Goal: Task Accomplishment & Management: Manage account settings

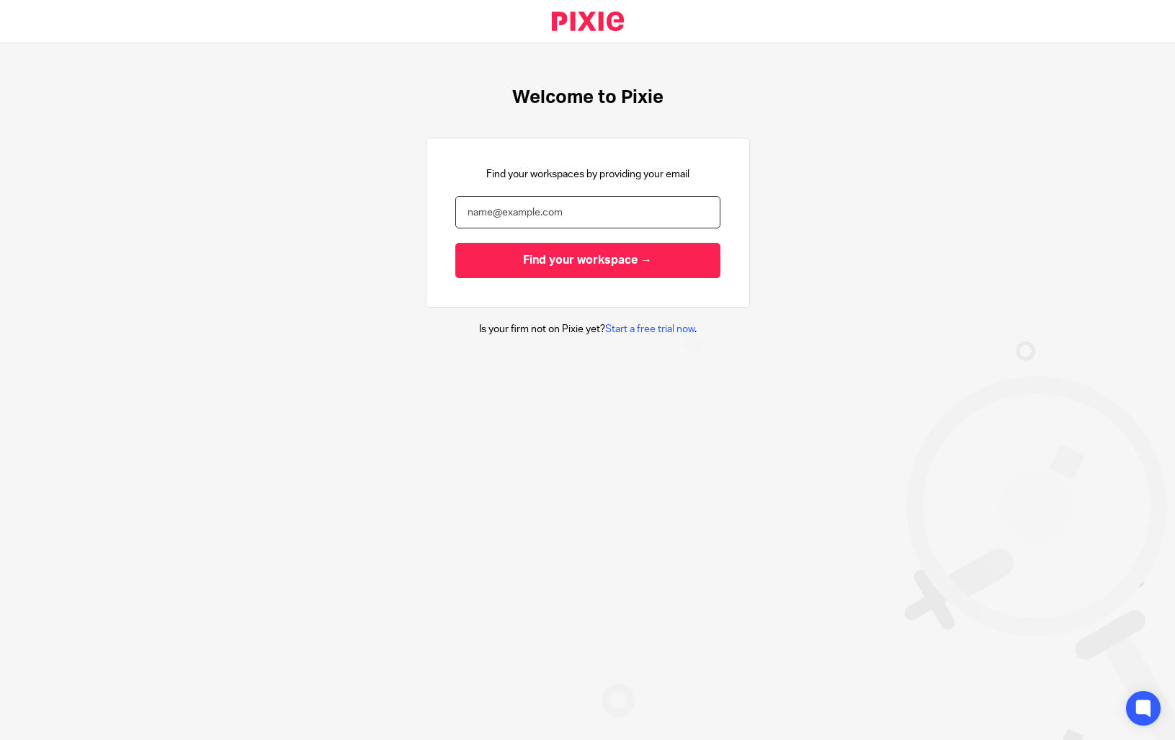
click at [487, 220] on input "email" at bounding box center [587, 212] width 265 height 32
type input "enquiries@thefemaleaccountant.com"
click at [455, 243] on input "Find your workspace →" at bounding box center [587, 260] width 265 height 35
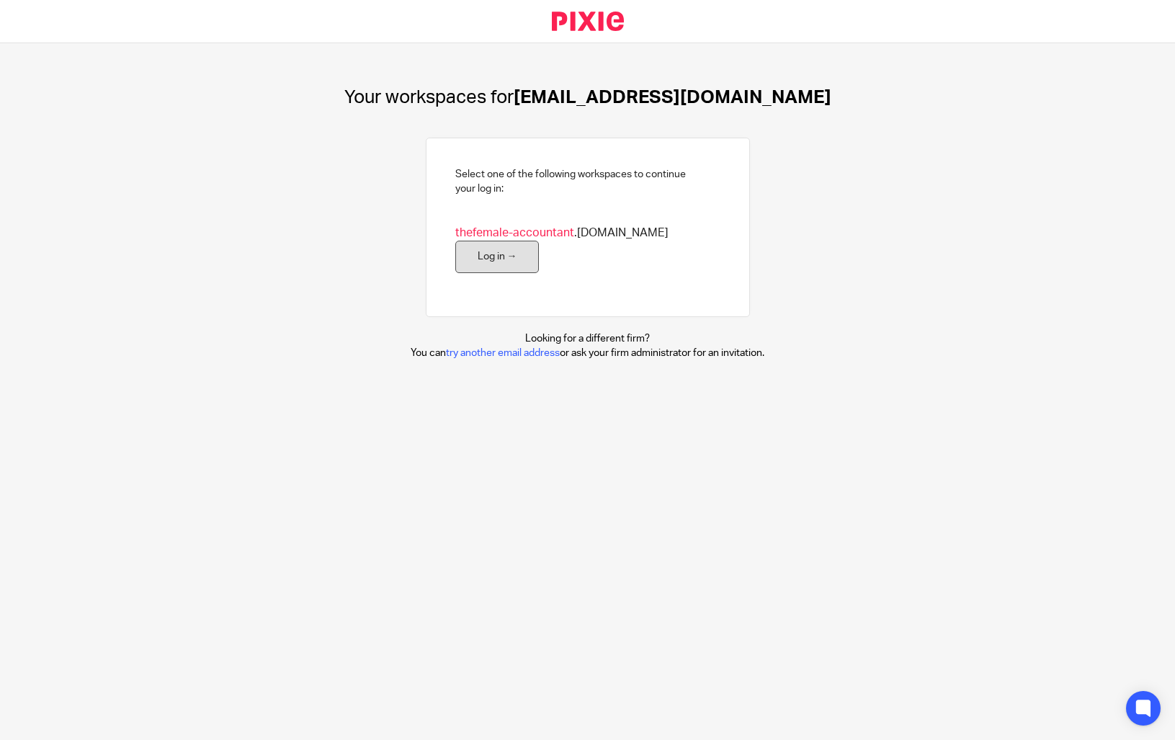
click at [509, 267] on link "Log in →" at bounding box center [497, 257] width 84 height 32
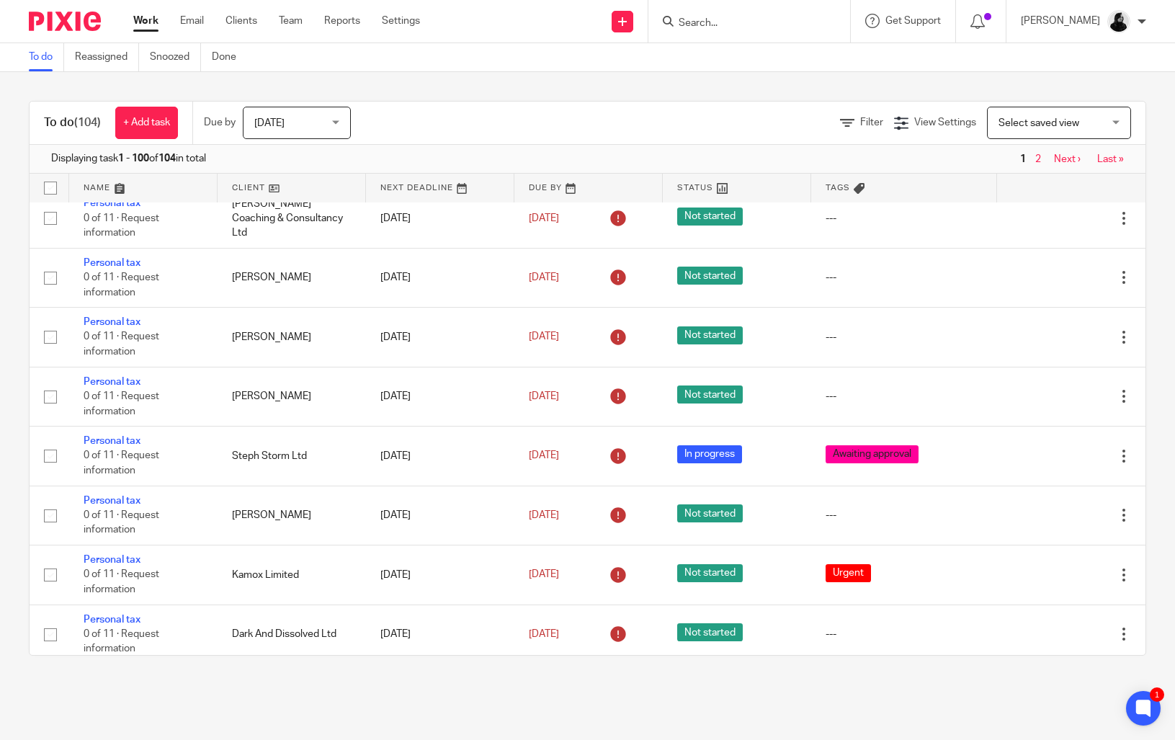
scroll to position [6093, 0]
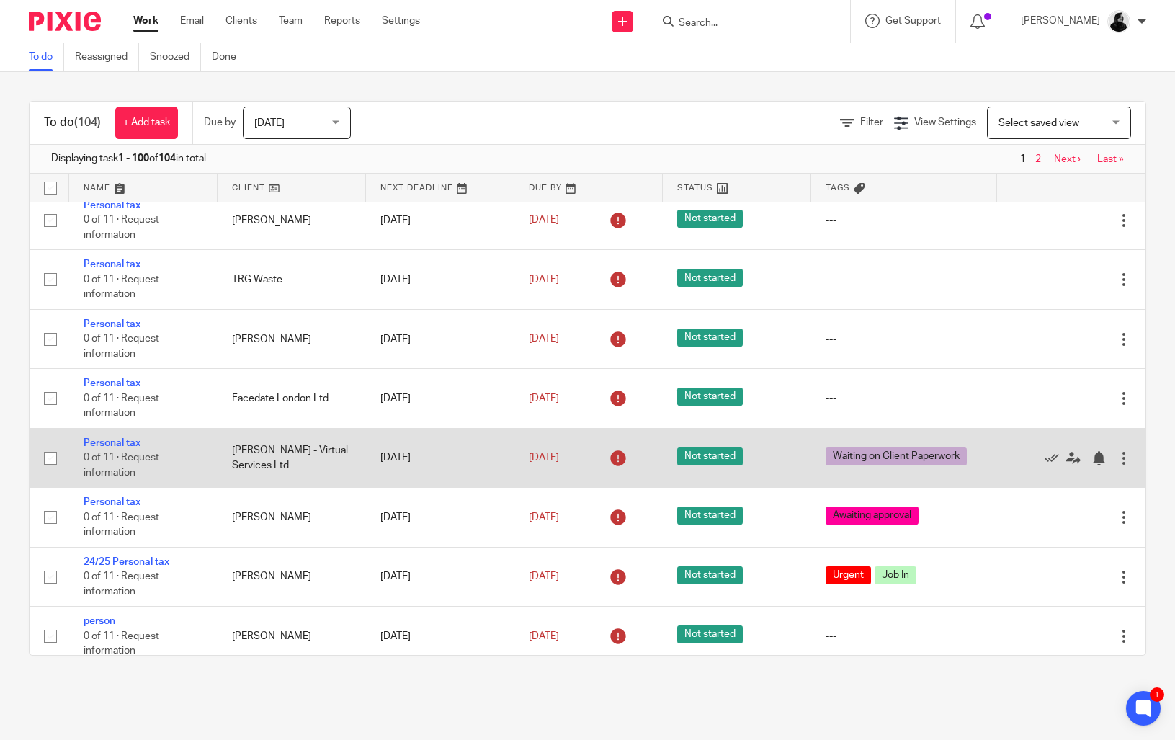
click at [494, 487] on td "14 May 2025" at bounding box center [440, 457] width 148 height 59
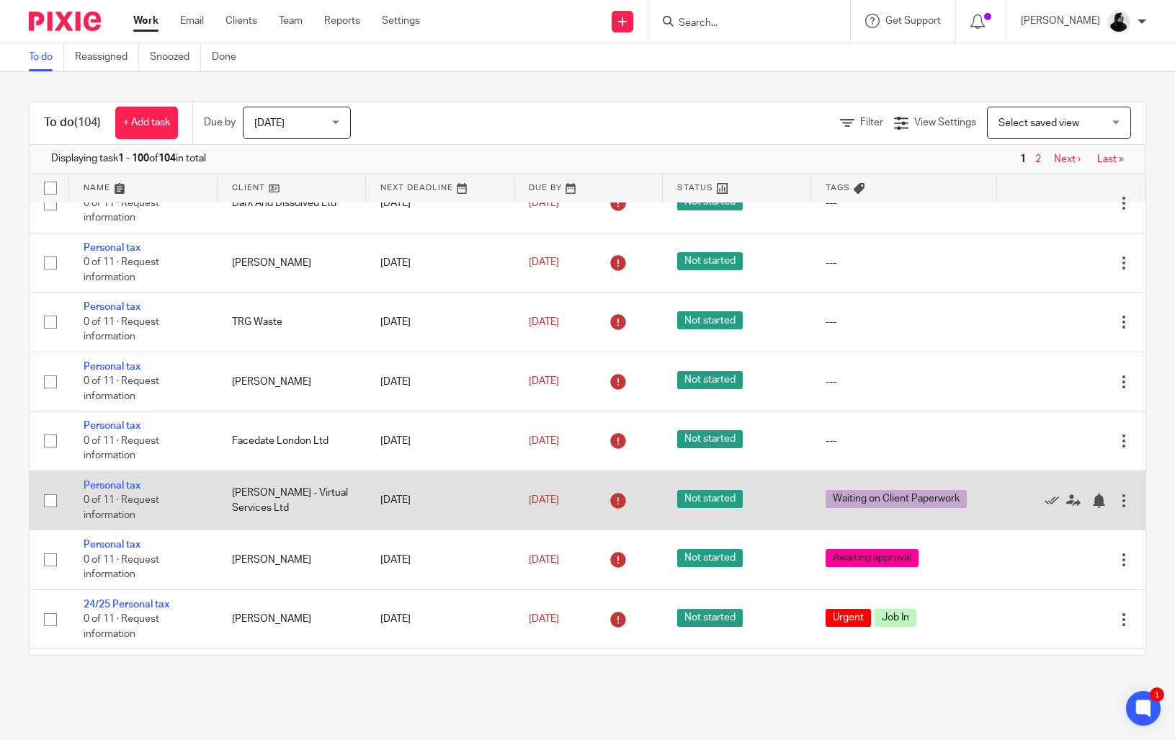
scroll to position [5767, 0]
click at [1048, 509] on icon at bounding box center [1052, 501] width 14 height 14
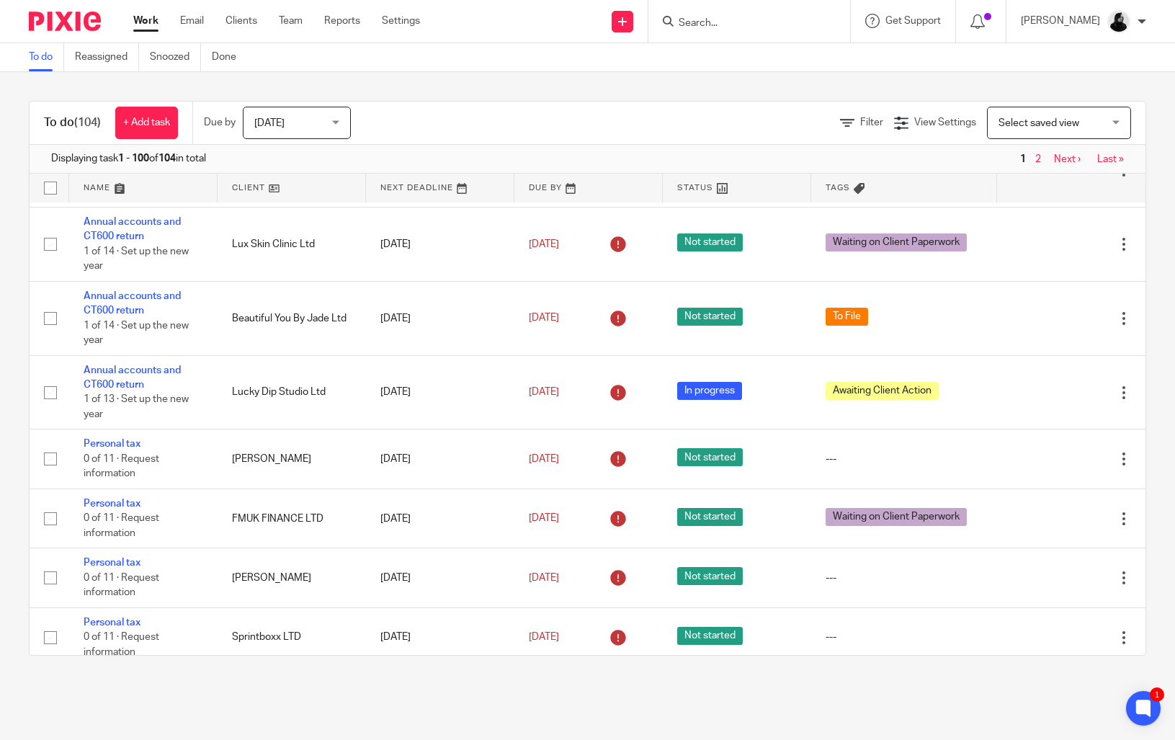
scroll to position [4616, 0]
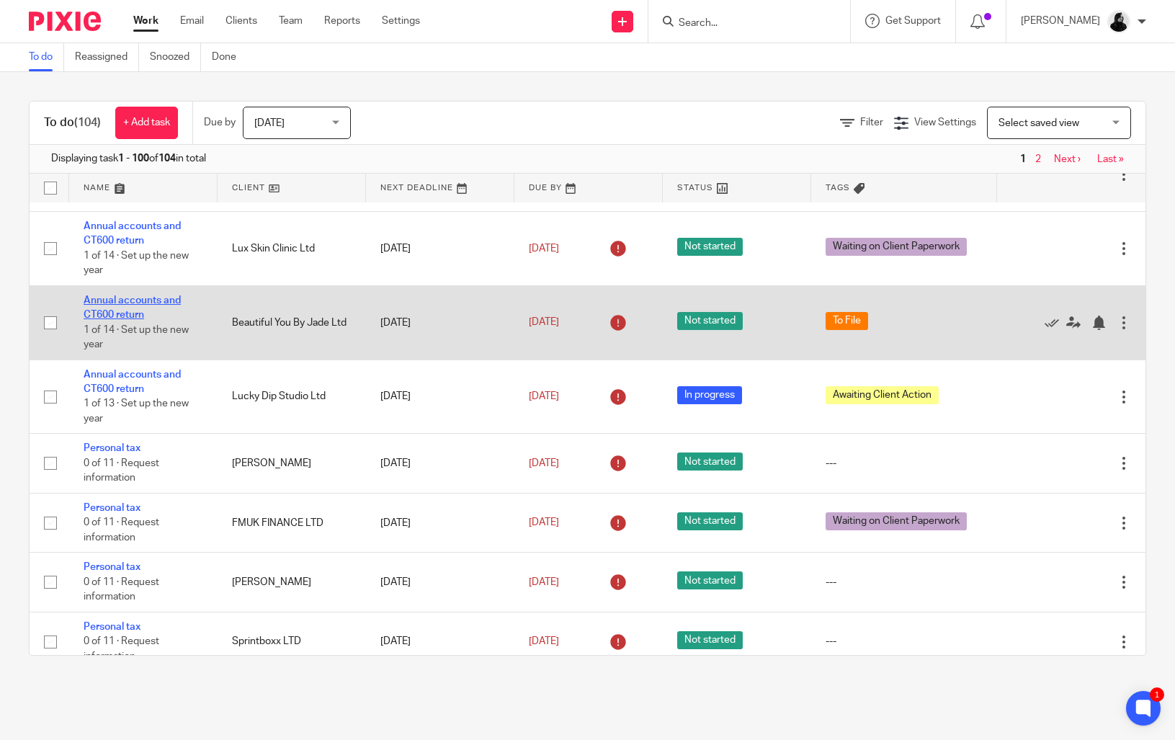
click at [139, 320] on link "Annual accounts and CT600 return" at bounding box center [132, 307] width 97 height 24
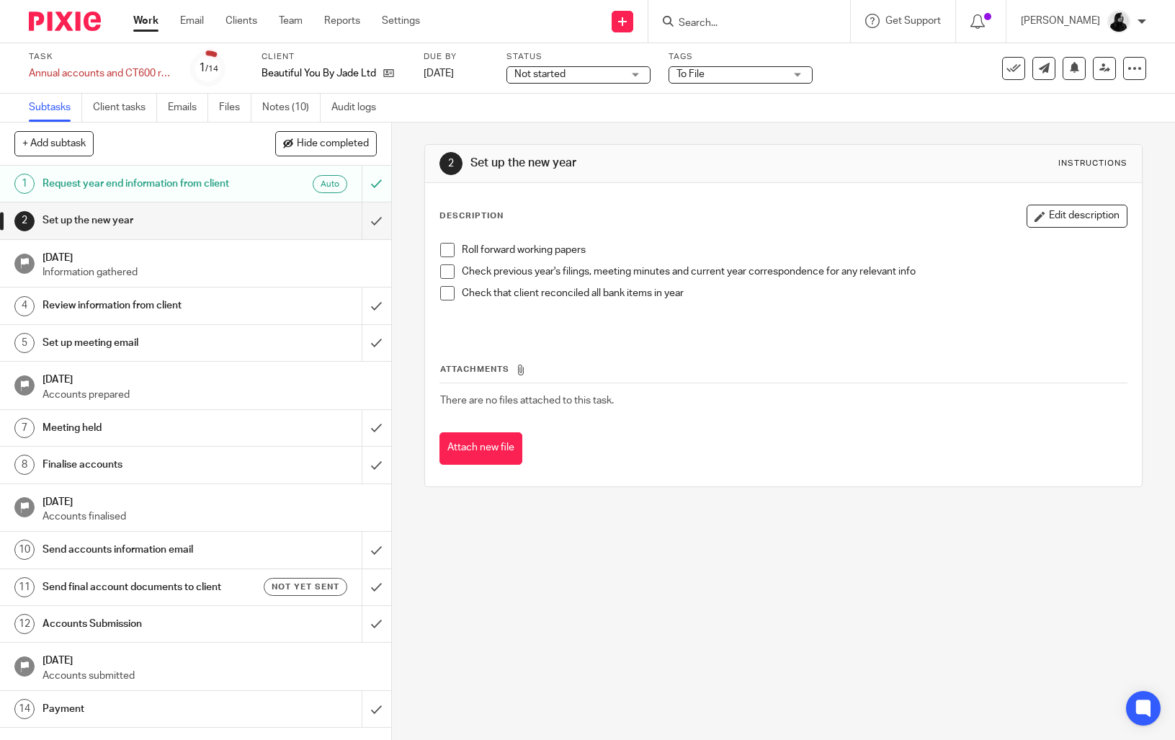
click at [710, 21] on input "Search" at bounding box center [742, 23] width 130 height 13
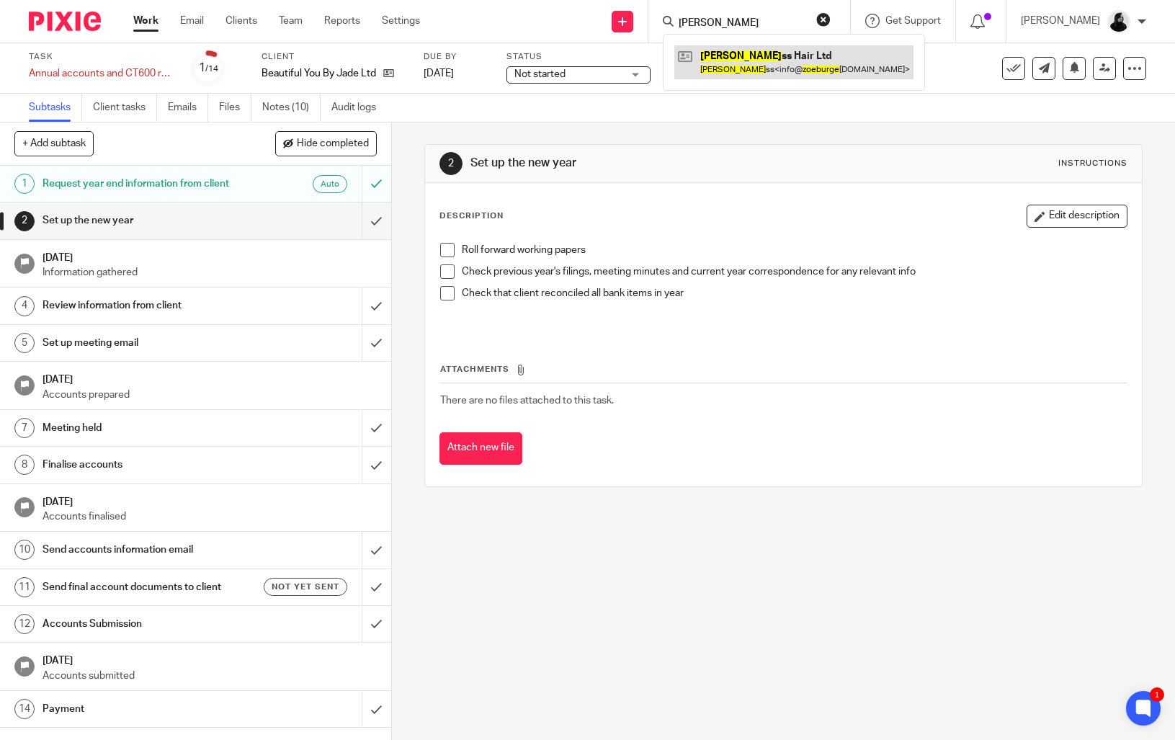
type input "zoe burge"
click at [724, 50] on link at bounding box center [793, 61] width 239 height 33
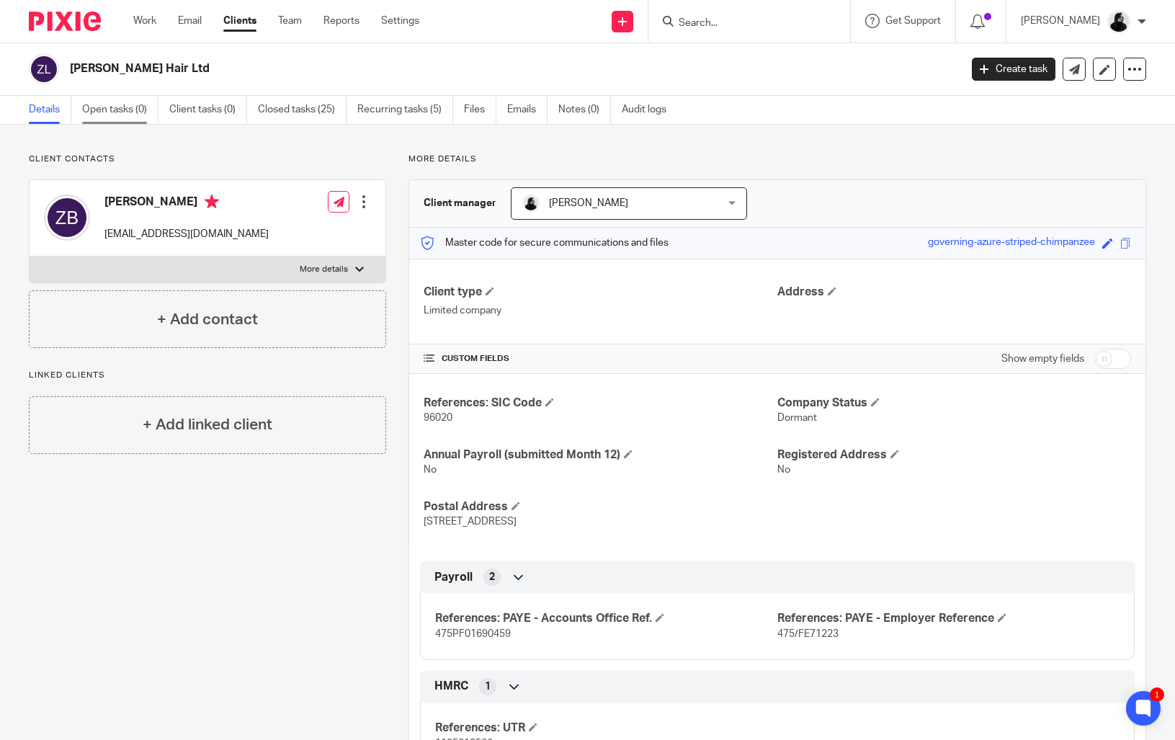
click at [123, 113] on link "Open tasks (0)" at bounding box center [120, 110] width 76 height 28
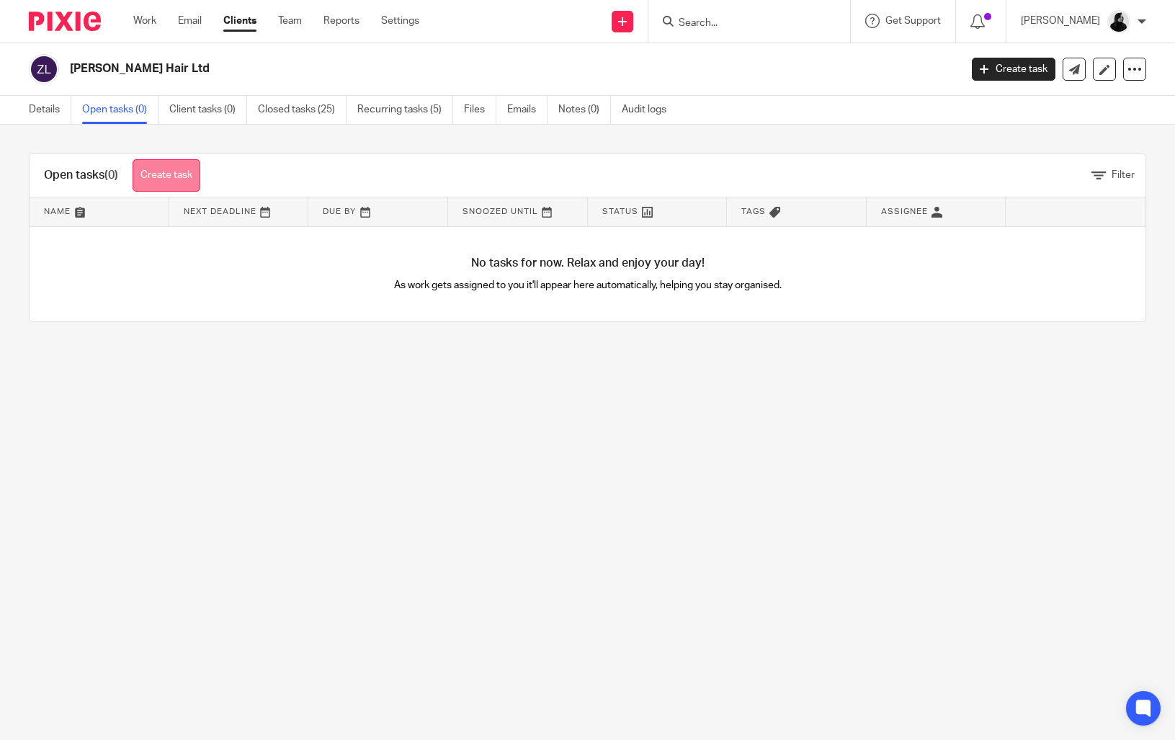
click at [164, 174] on link "Create task" at bounding box center [167, 175] width 68 height 32
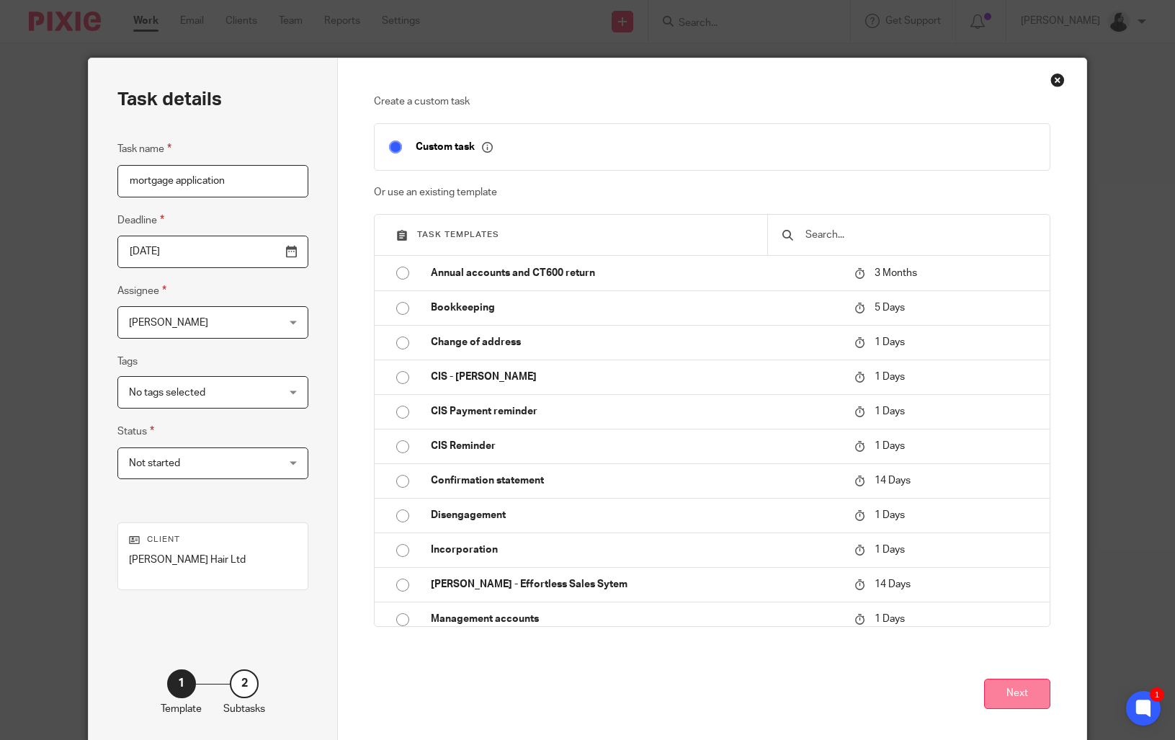
type input "mortgage application"
click at [1038, 698] on button "Next" at bounding box center [1017, 694] width 66 height 31
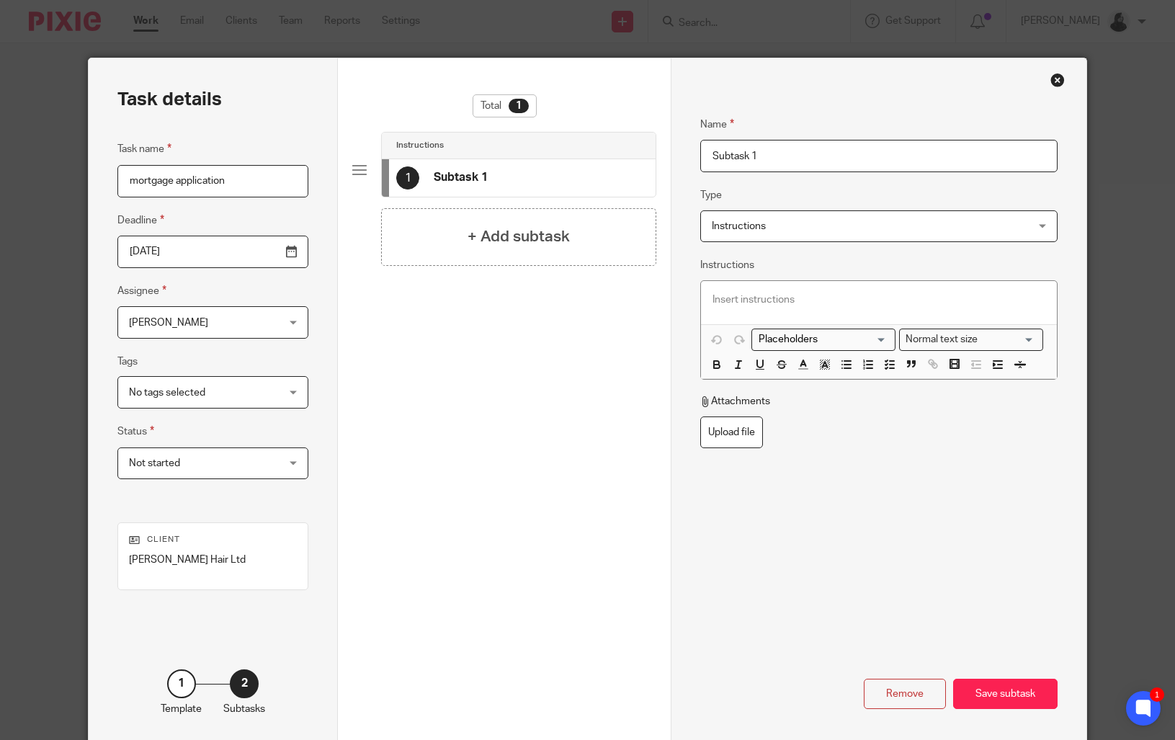
click at [1038, 698] on div "Save subtask" at bounding box center [1005, 694] width 104 height 31
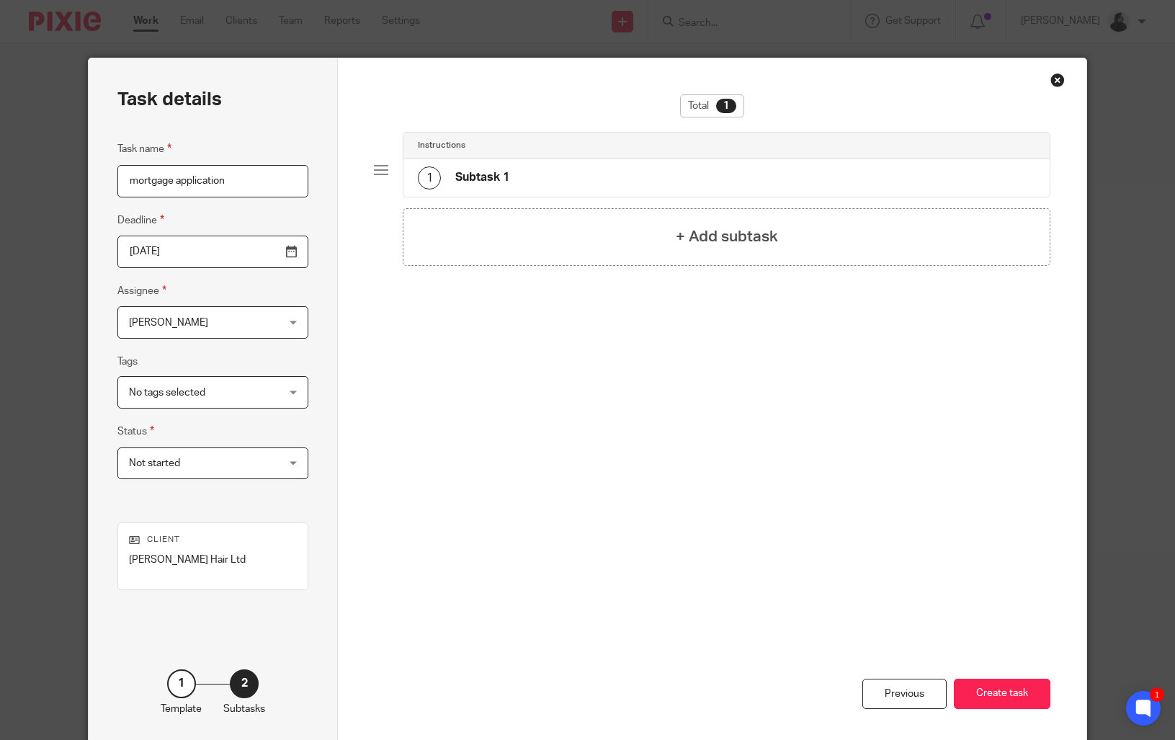
click at [1038, 698] on button "Create task" at bounding box center [1002, 694] width 97 height 31
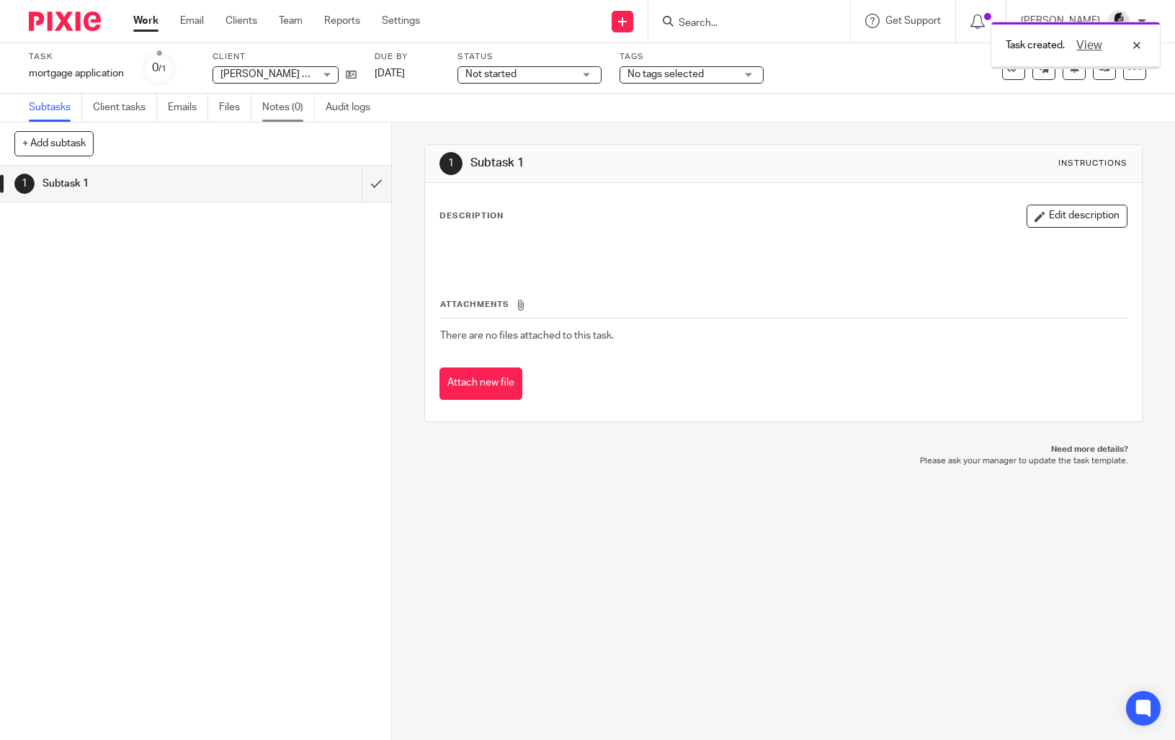
click at [296, 107] on link "Notes (0)" at bounding box center [288, 108] width 53 height 28
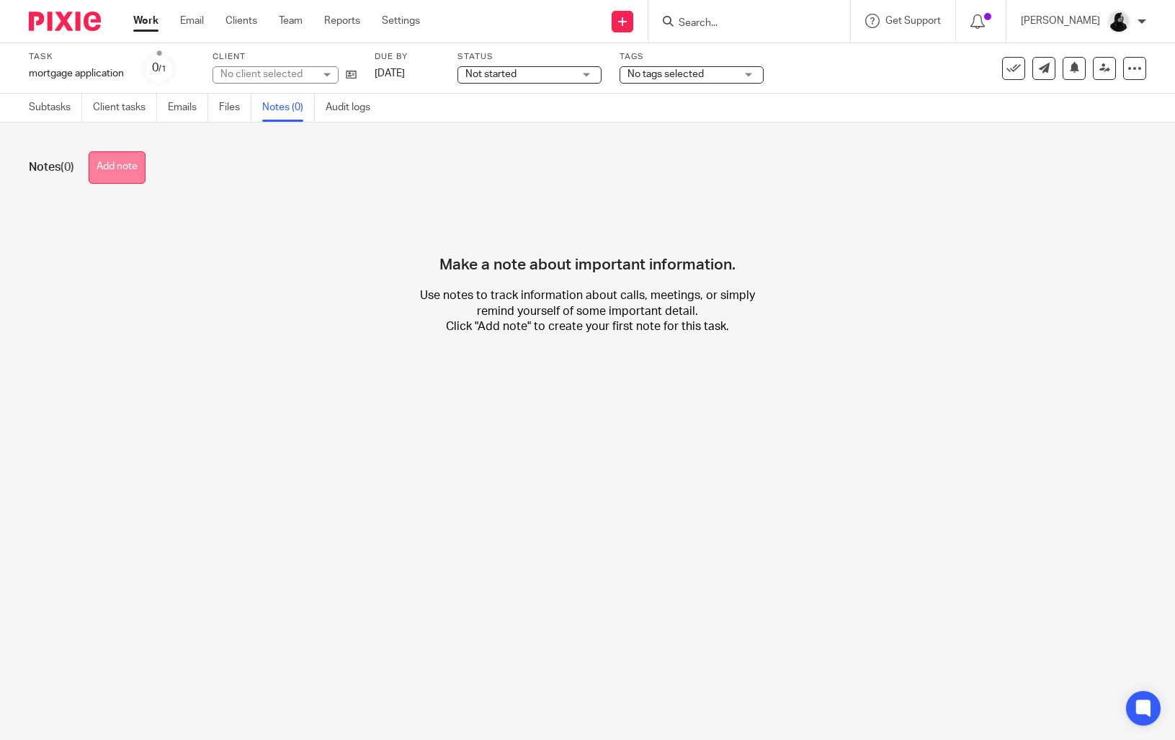
click at [130, 182] on button "Add note" at bounding box center [117, 167] width 57 height 32
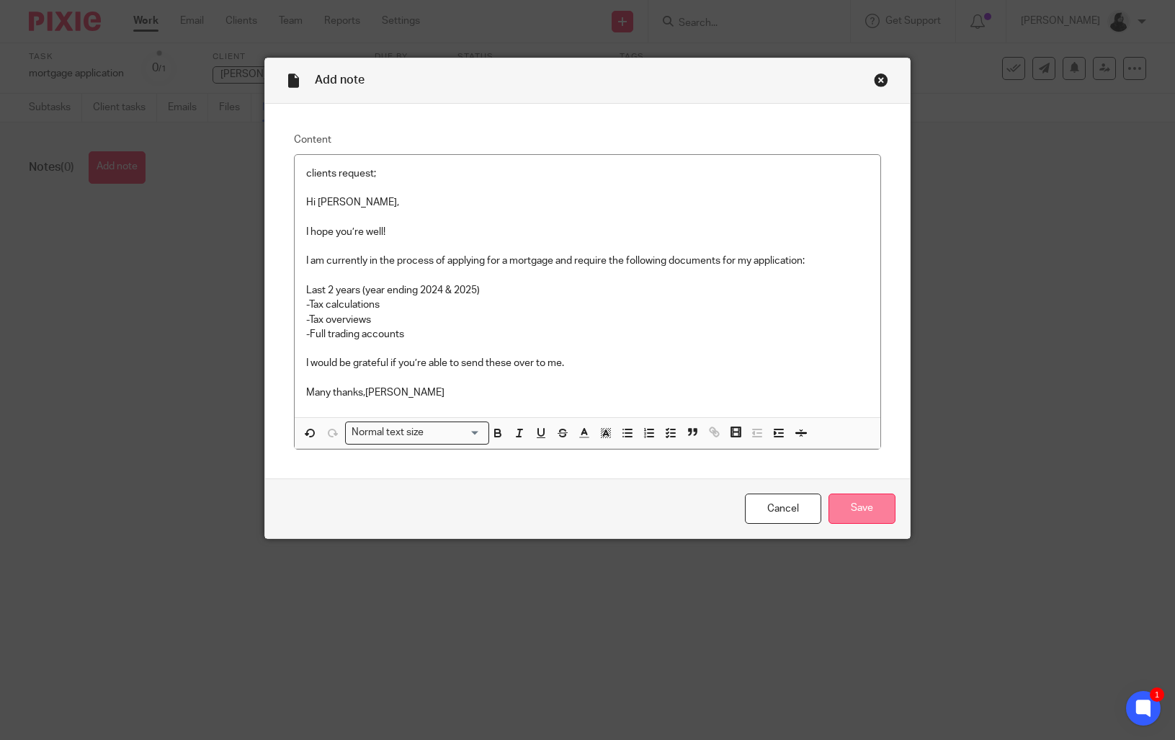
click at [865, 512] on input "Save" at bounding box center [862, 509] width 67 height 31
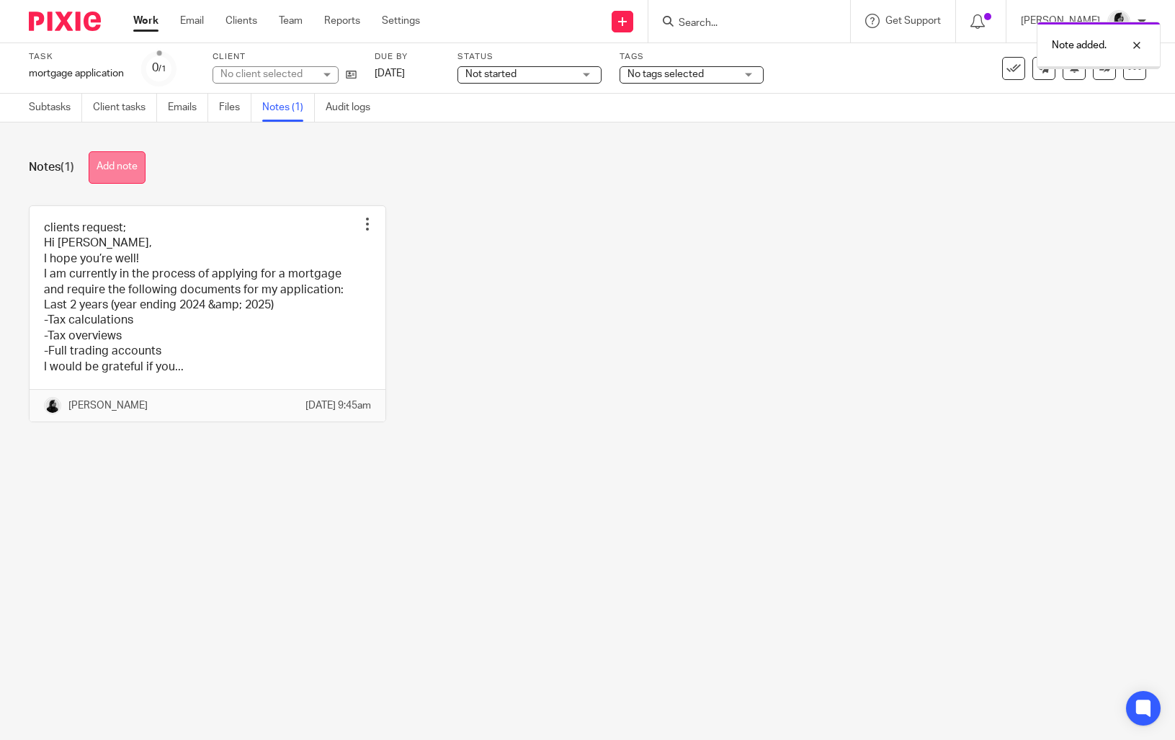
click at [130, 169] on button "Add note" at bounding box center [117, 167] width 57 height 32
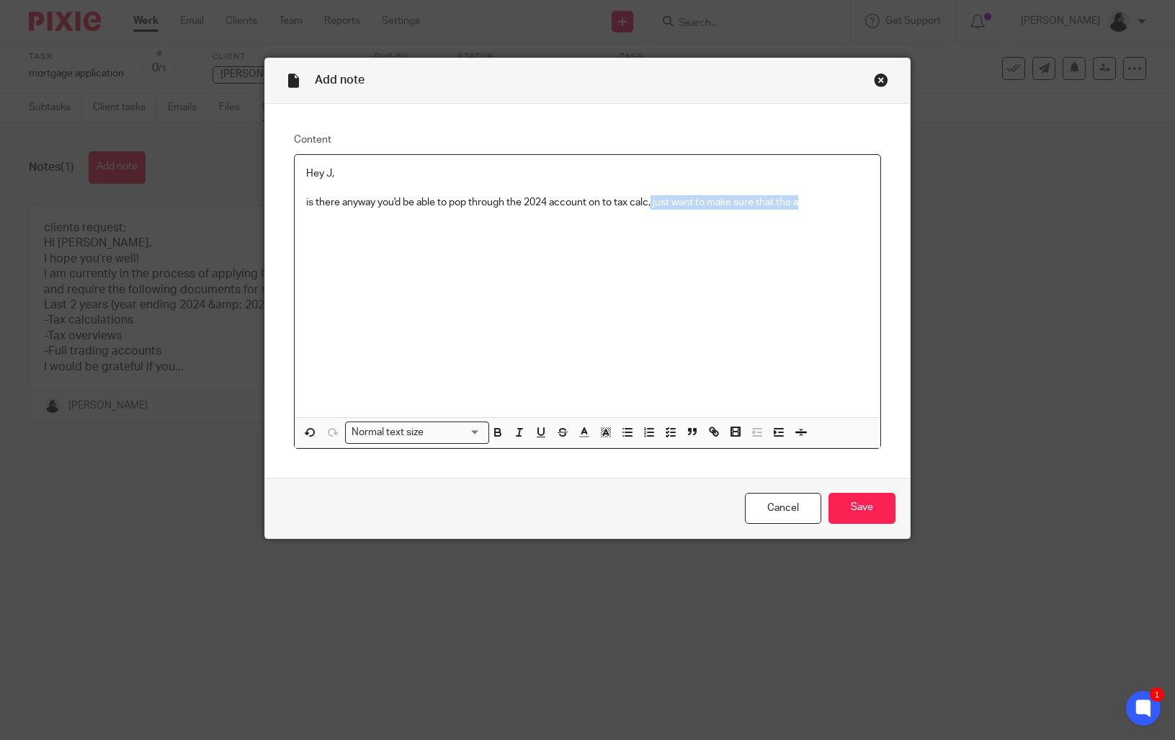
drag, startPoint x: 654, startPoint y: 205, endPoint x: 845, endPoint y: 204, distance: 190.9
click at [845, 204] on p "is there anyway you'd be able to pop through the 2024 account on to tax calc, j…" at bounding box center [587, 202] width 563 height 14
click at [894, 502] on input "Save" at bounding box center [862, 508] width 67 height 31
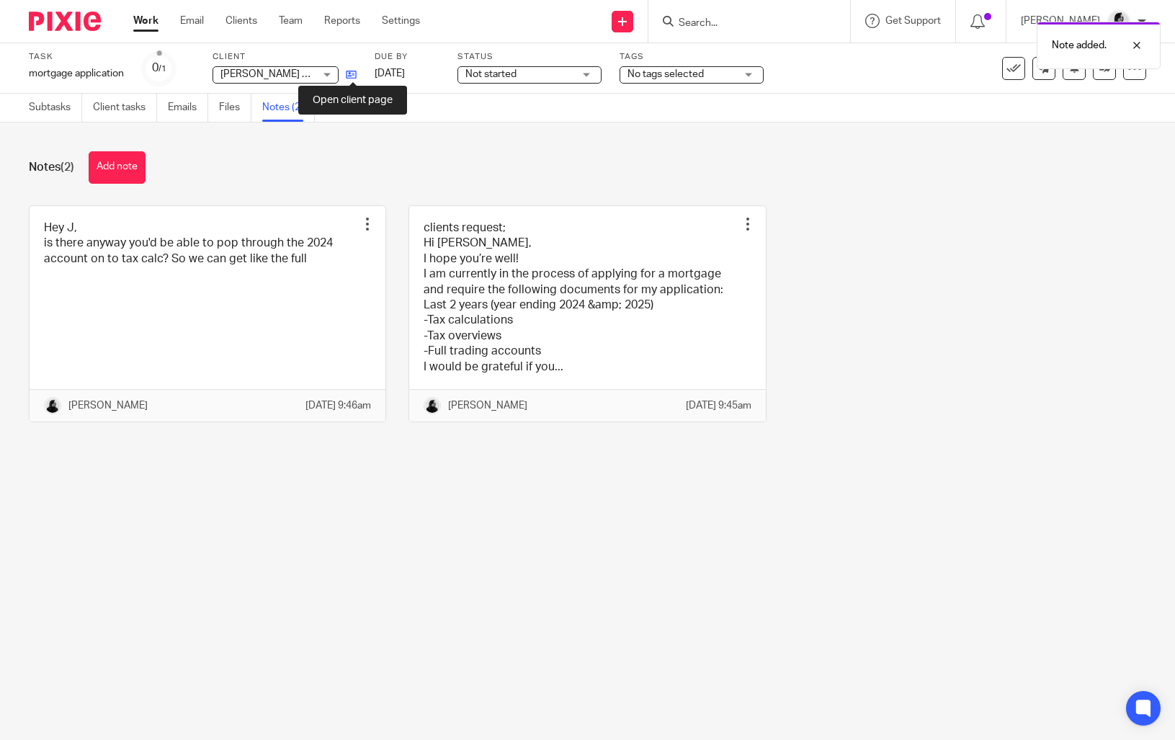
click at [353, 71] on icon at bounding box center [351, 74] width 11 height 11
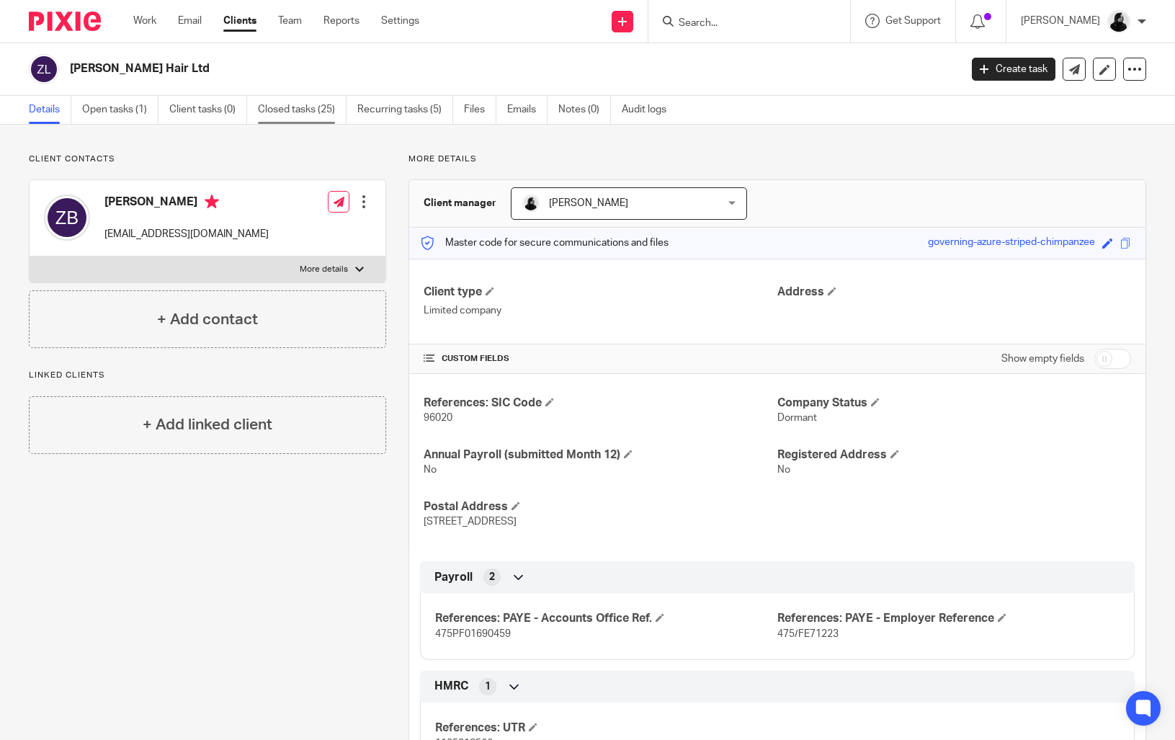
click at [324, 113] on link "Closed tasks (25)" at bounding box center [302, 110] width 89 height 28
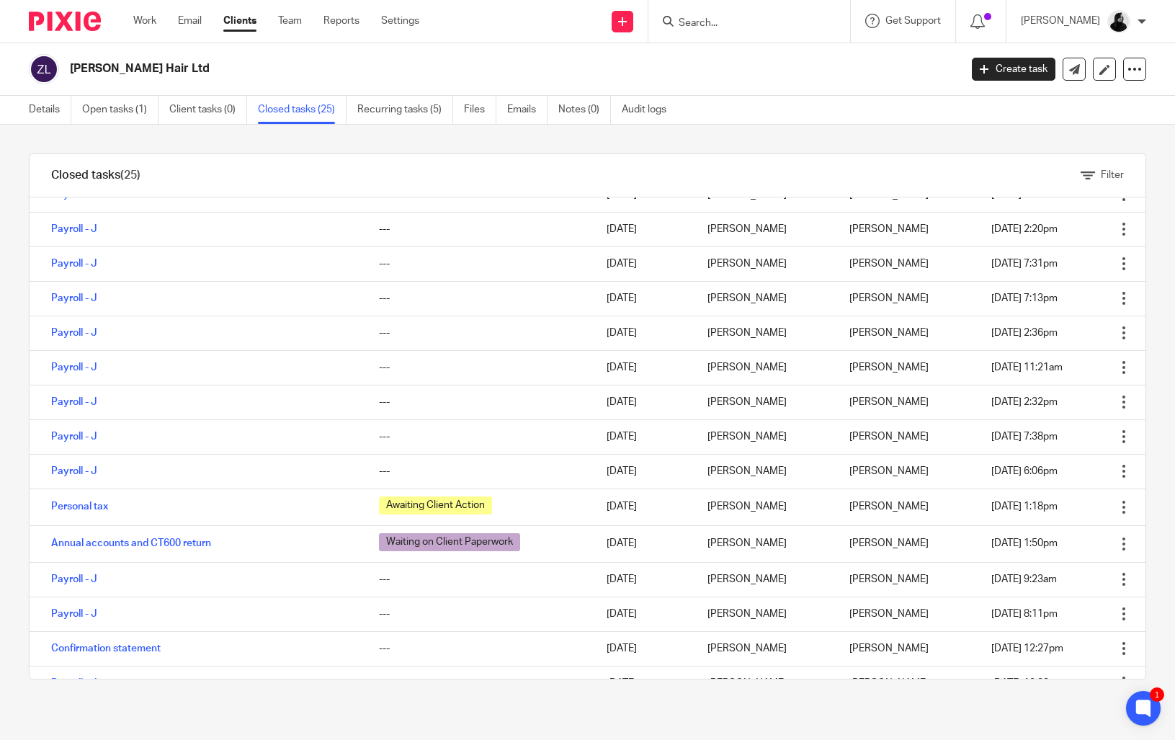
scroll to position [412, 0]
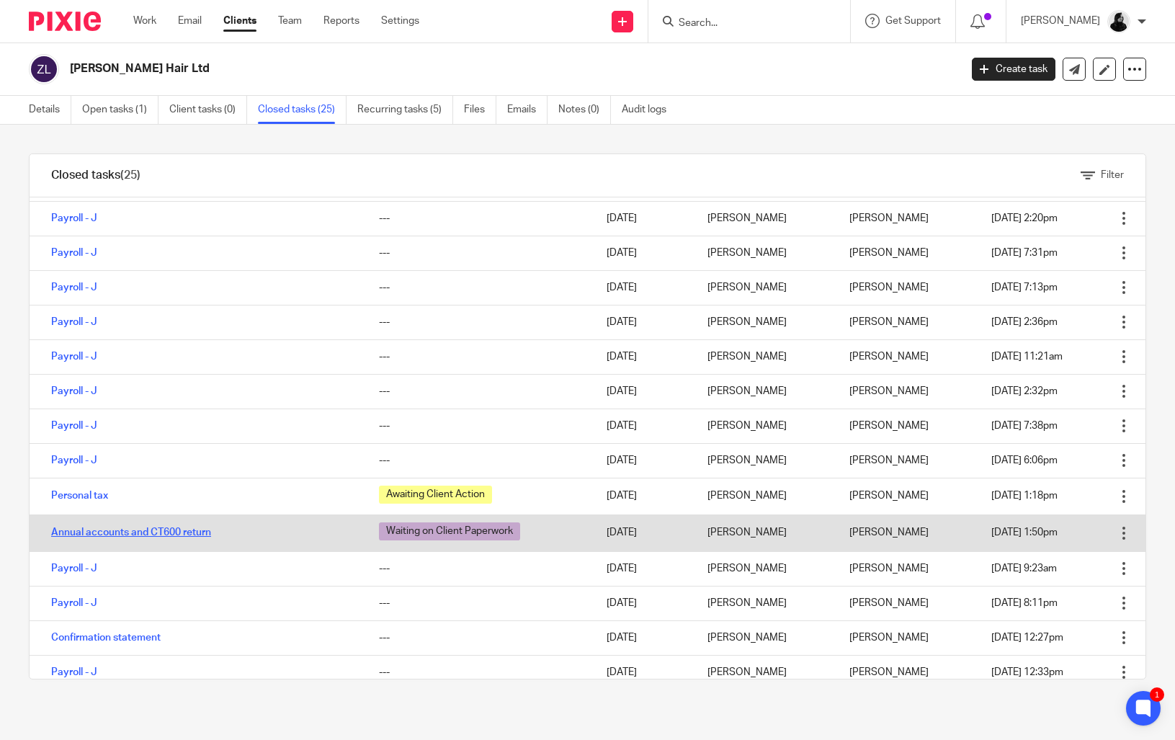
click at [156, 534] on link "Annual accounts and CT600 return" at bounding box center [131, 532] width 160 height 10
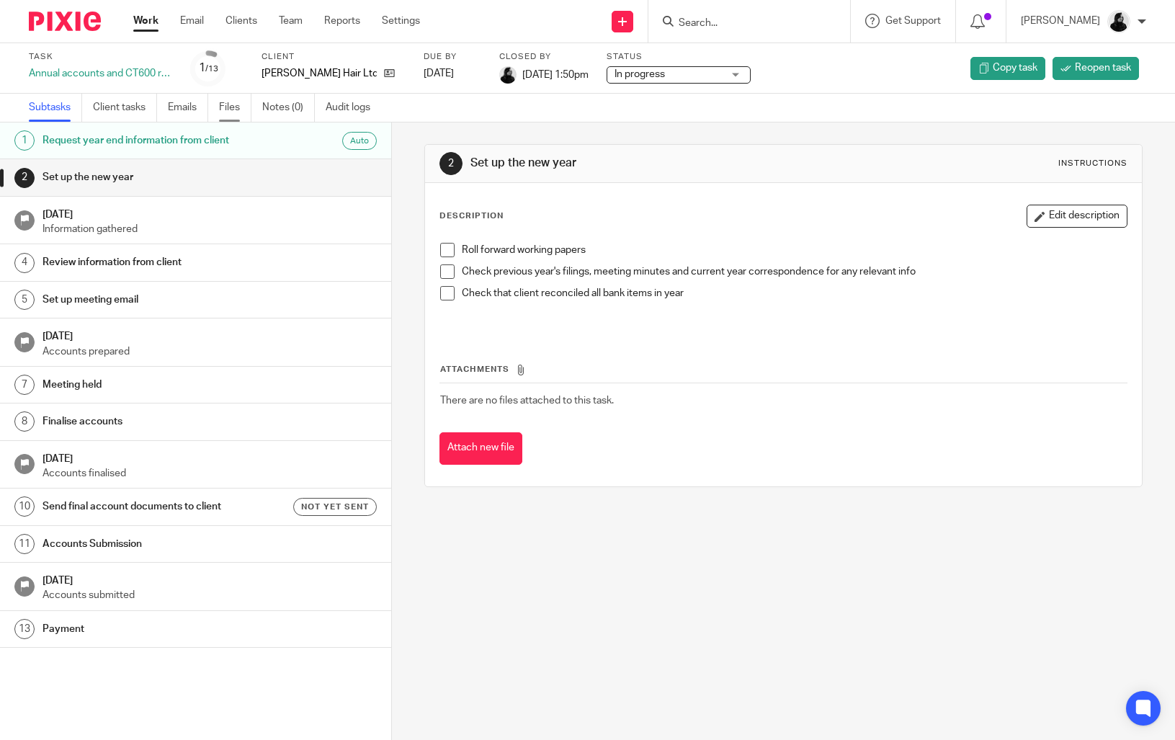
click at [227, 107] on link "Files" at bounding box center [235, 108] width 32 height 28
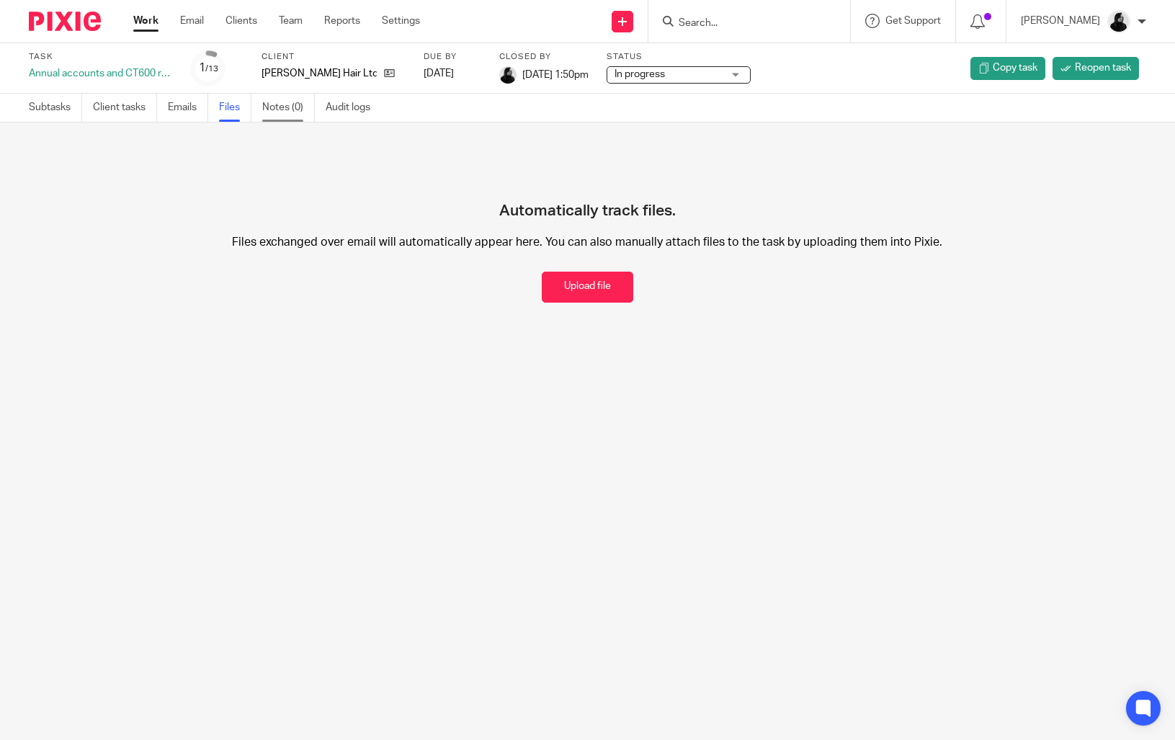
click at [277, 117] on link "Notes (0)" at bounding box center [288, 108] width 53 height 28
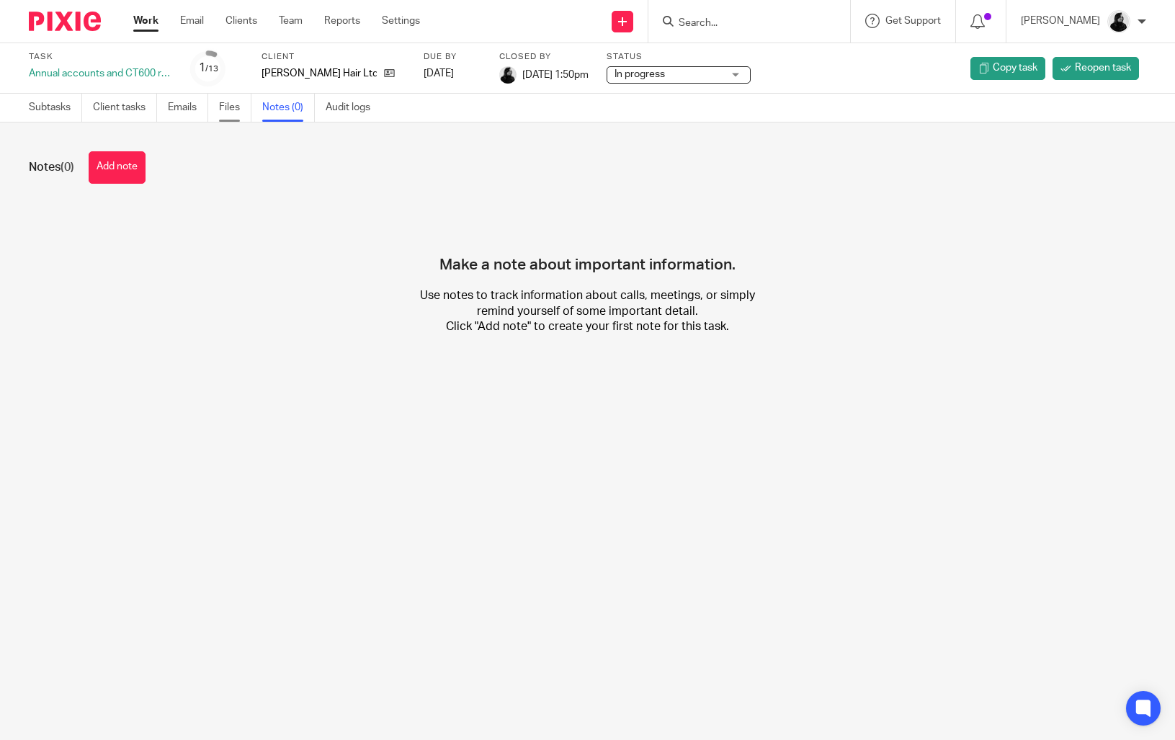
click at [231, 112] on link "Files" at bounding box center [235, 108] width 32 height 28
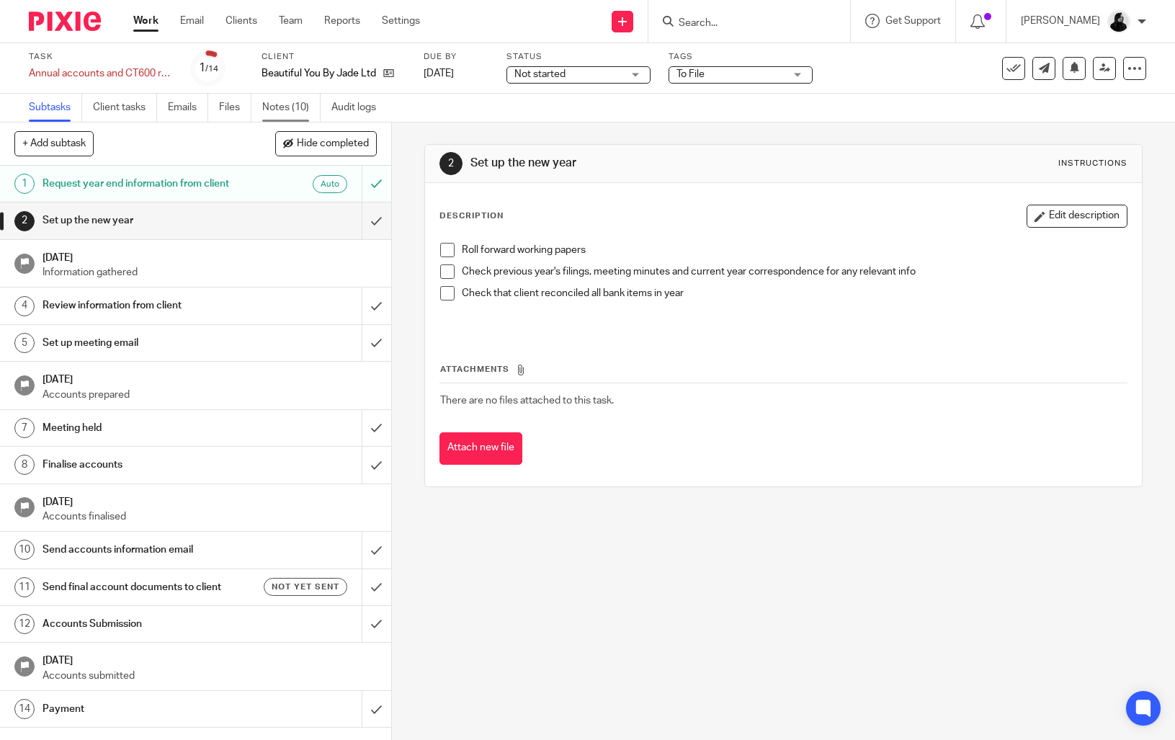
click at [313, 105] on link "Notes (10)" at bounding box center [291, 108] width 58 height 28
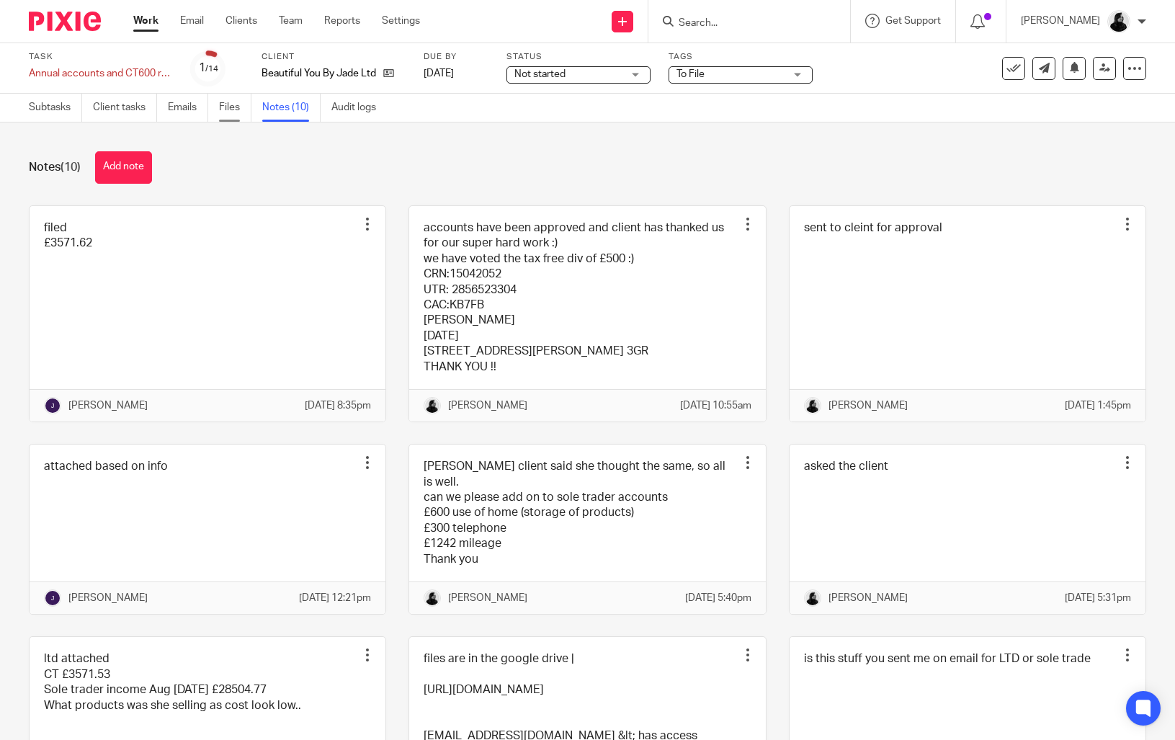
click at [227, 108] on link "Files" at bounding box center [235, 108] width 32 height 28
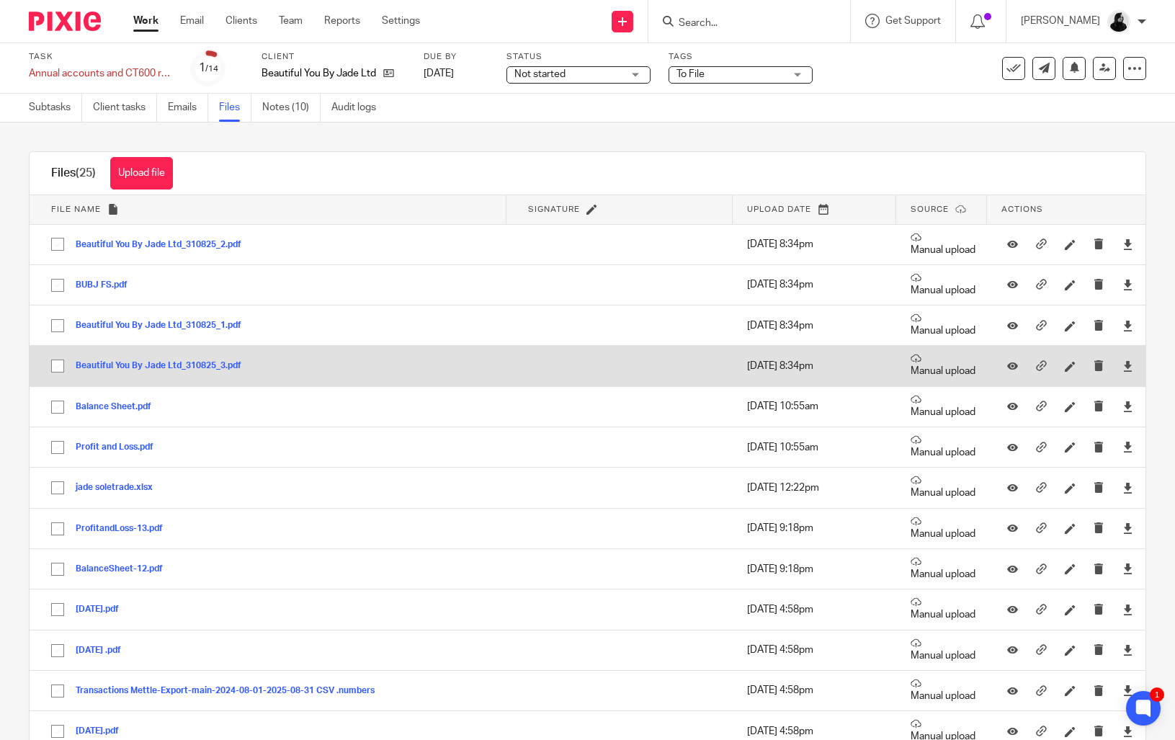
click at [48, 360] on input "checkbox" at bounding box center [57, 365] width 27 height 27
checkbox input "true"
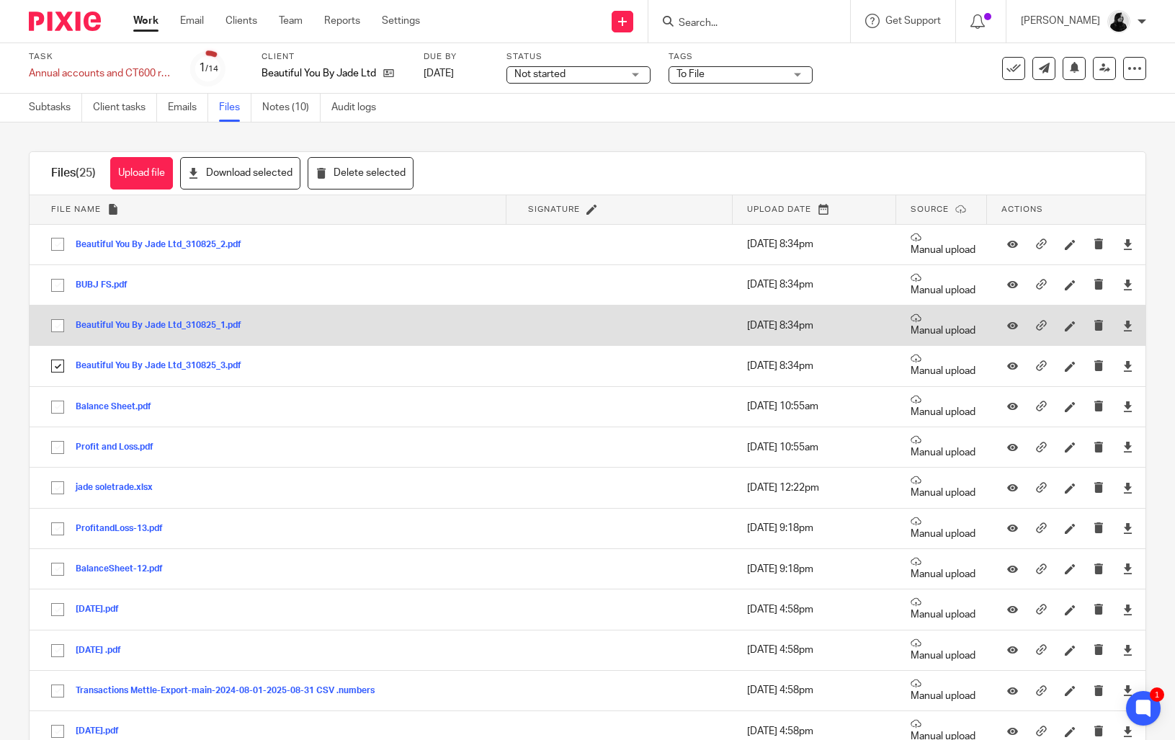
click at [48, 325] on input "checkbox" at bounding box center [57, 325] width 27 height 27
checkbox input "true"
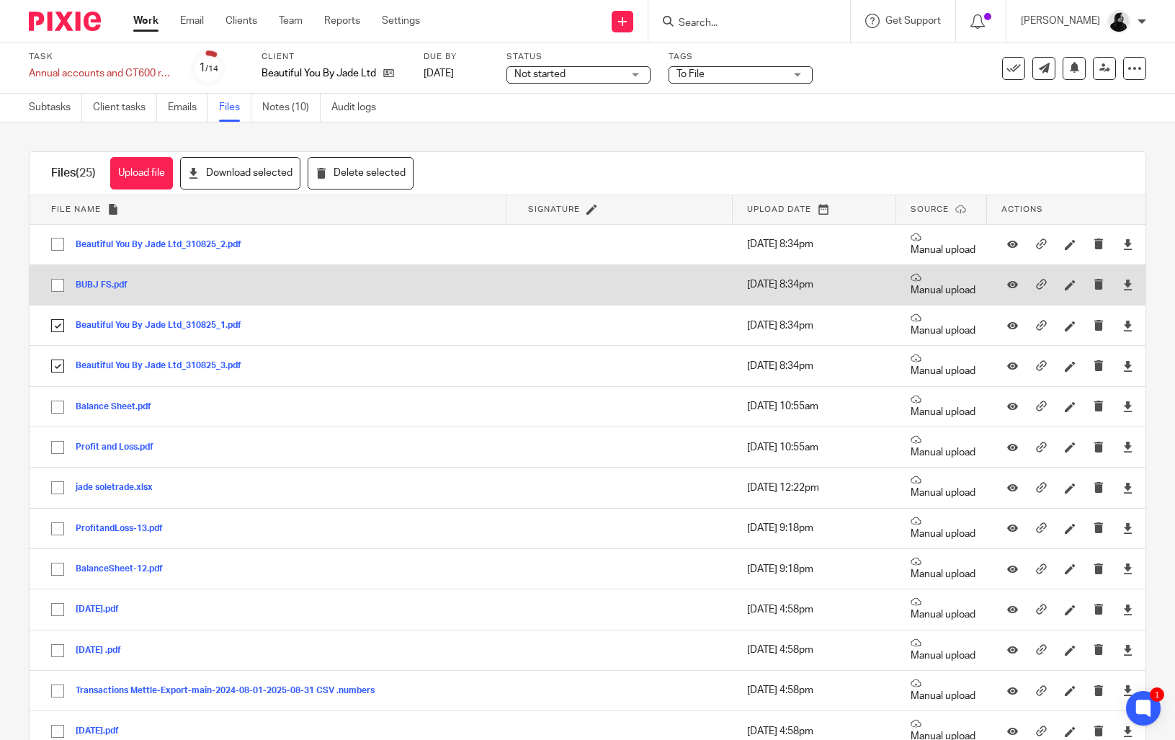
click at [48, 290] on input "checkbox" at bounding box center [57, 285] width 27 height 27
checkbox input "true"
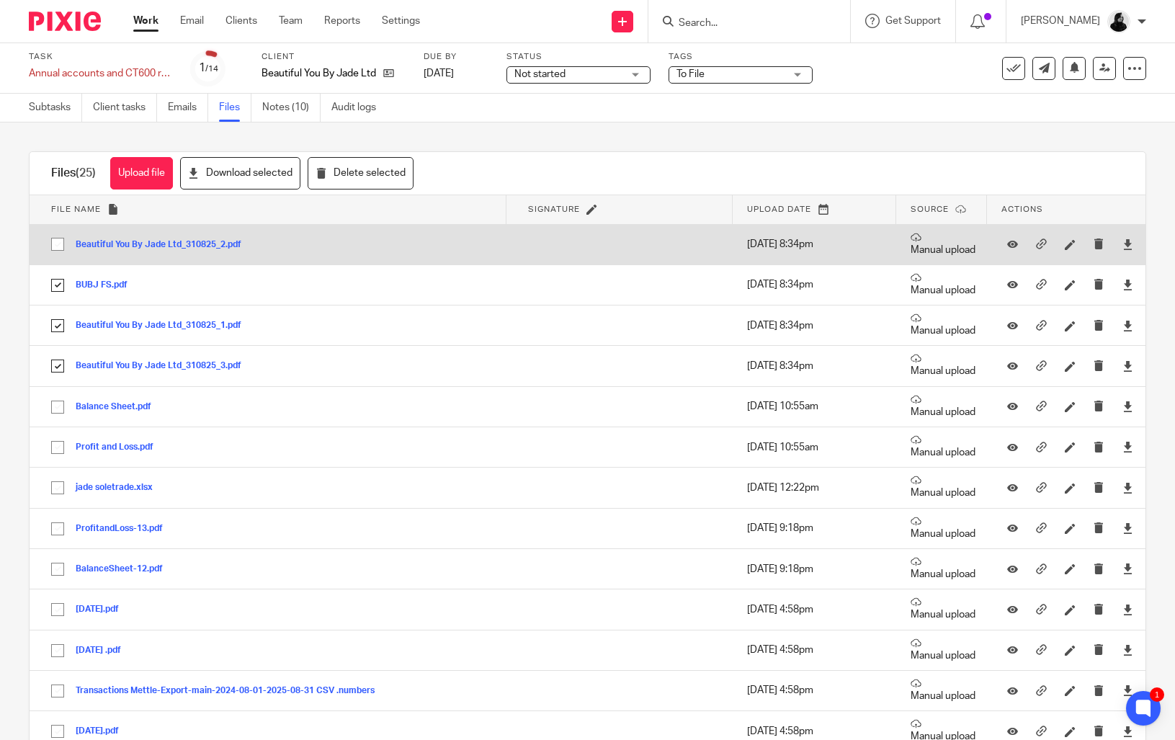
click at [51, 248] on input "checkbox" at bounding box center [57, 244] width 27 height 27
checkbox input "true"
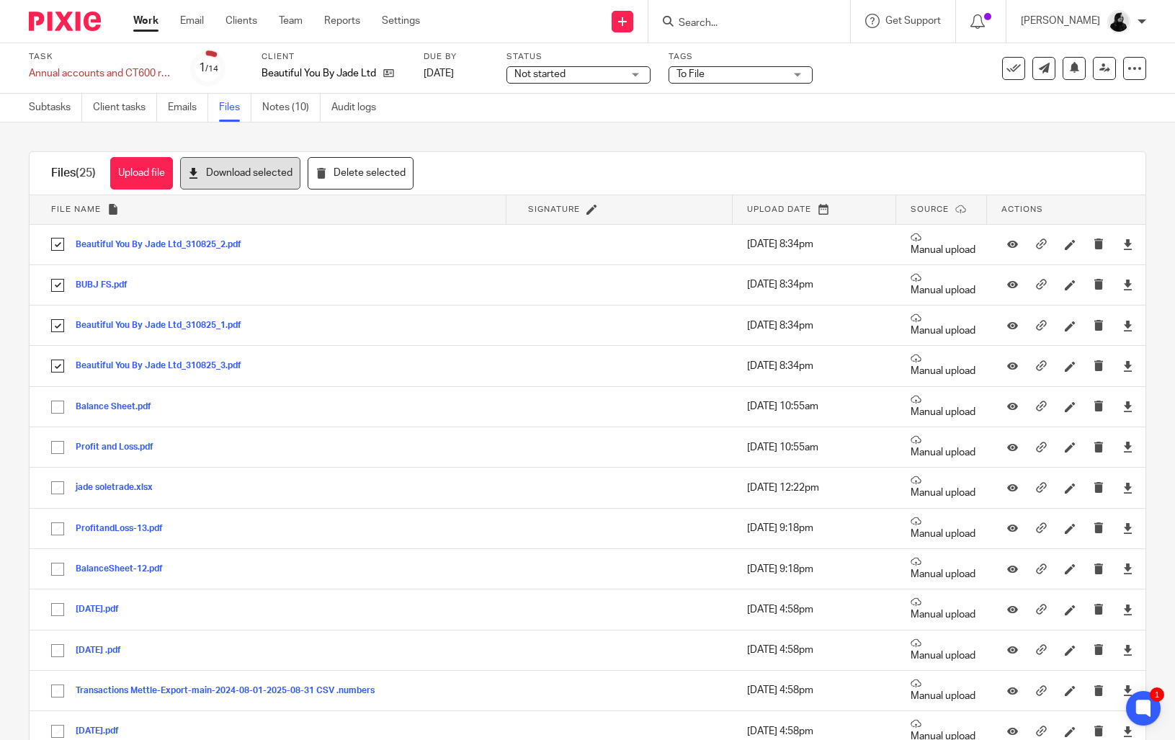
click at [243, 175] on button "Download selected" at bounding box center [240, 173] width 120 height 32
